Goal: Task Accomplishment & Management: Manage account settings

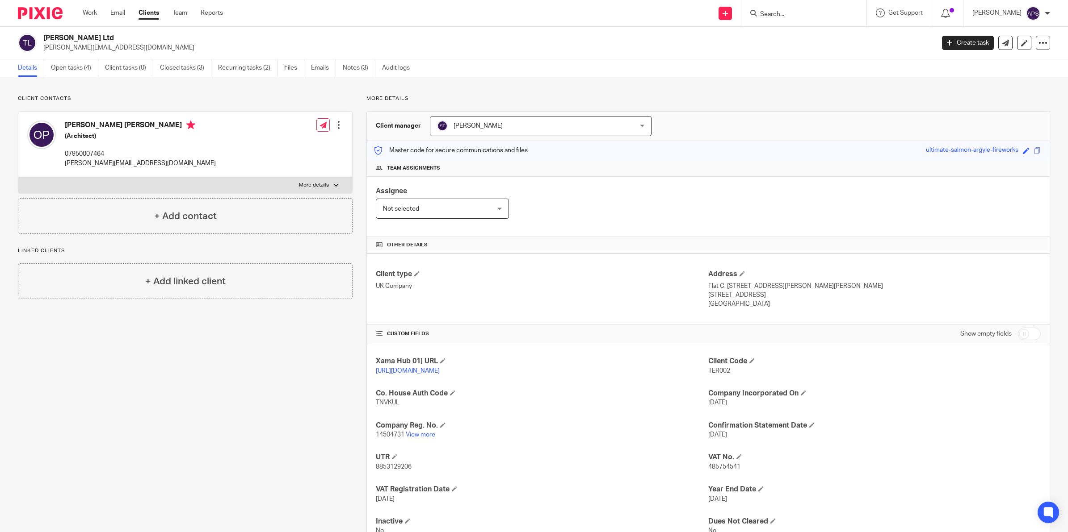
drag, startPoint x: 0, startPoint y: 0, endPoint x: 23, endPoint y: 5, distance: 23.3
click at [21, 2] on div at bounding box center [37, 13] width 74 height 26
click at [38, 14] on img at bounding box center [40, 13] width 45 height 12
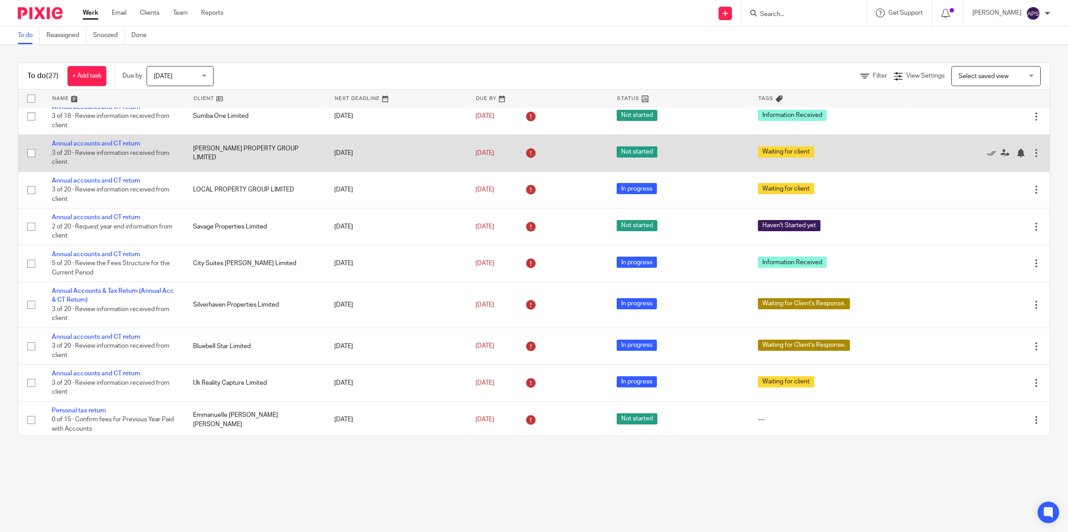
scroll to position [112, 0]
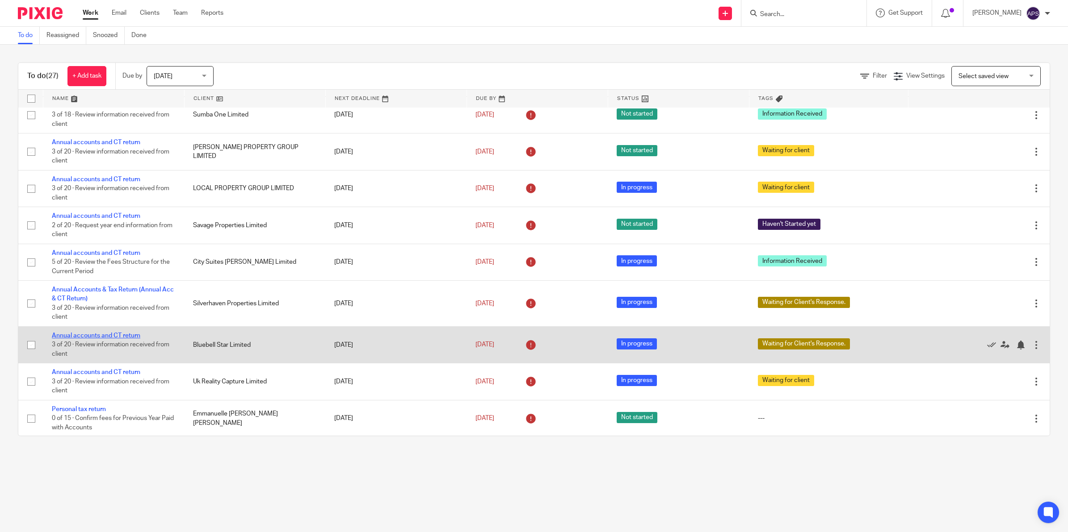
click at [90, 333] on link "Annual accounts and CT return" at bounding box center [96, 336] width 88 height 6
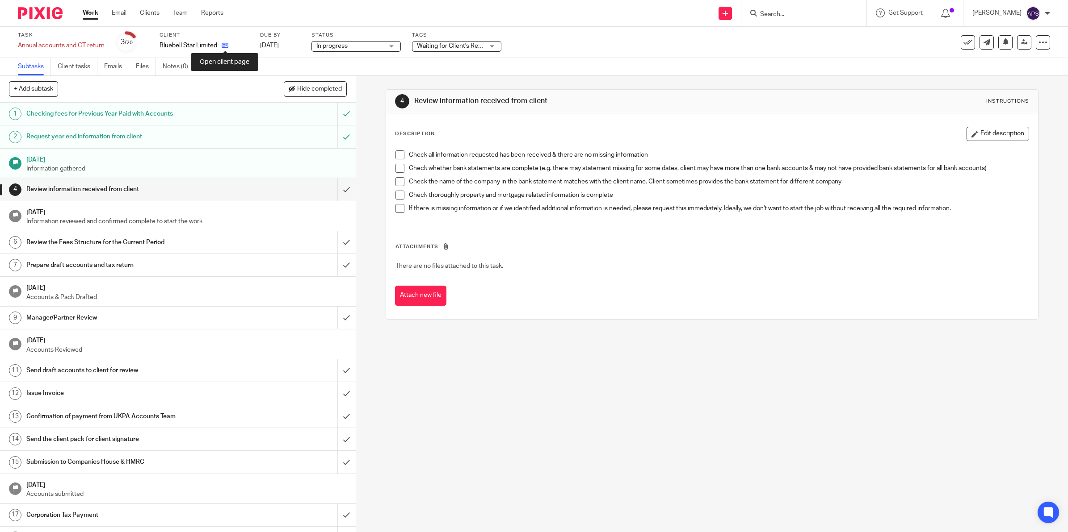
click at [226, 44] on icon at bounding box center [225, 45] width 7 height 7
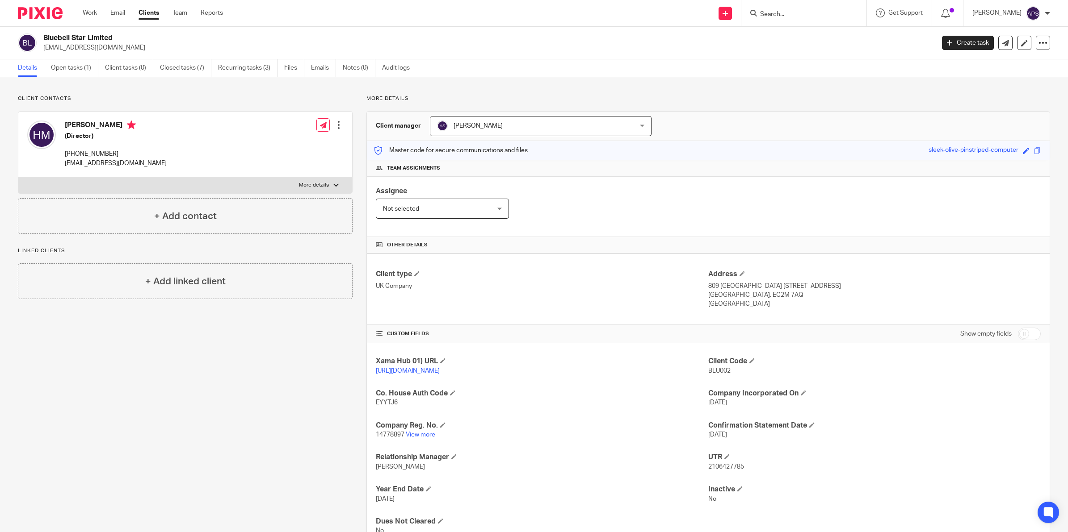
click at [800, 85] on div "Client contacts Hodan Abdillahi Mohamed (Director) +447940403727 hodan_m@hotmai…" at bounding box center [534, 322] width 1068 height 490
